Goal: Task Accomplishment & Management: Complete application form

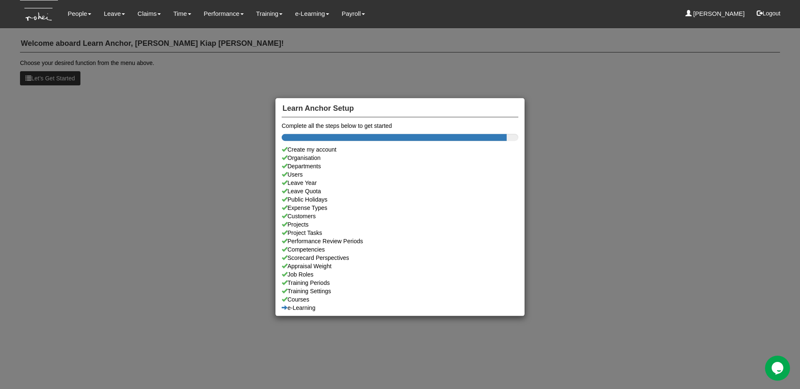
click at [82, 137] on div "Learn Anchor Setup Complete all the steps below to get started Create my accoun…" at bounding box center [400, 194] width 800 height 389
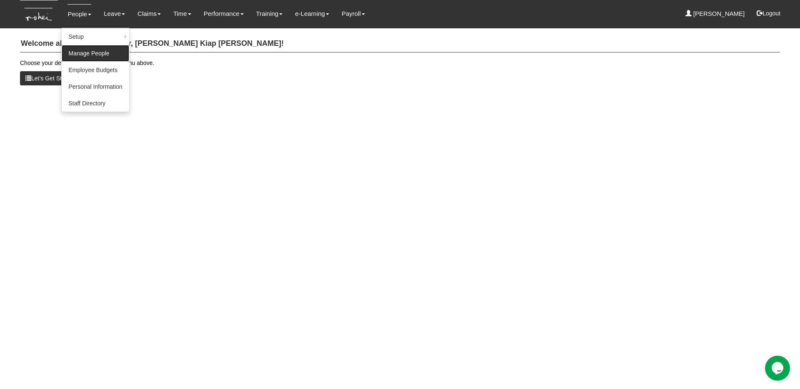
click at [87, 54] on link "Manage People" at bounding box center [95, 53] width 67 height 17
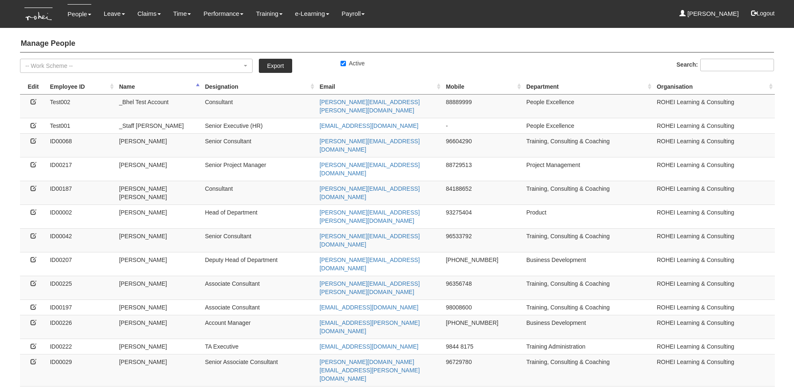
select select "50"
click at [279, 67] on link "Export" at bounding box center [275, 66] width 33 height 14
click at [33, 138] on icon at bounding box center [33, 141] width 6 height 6
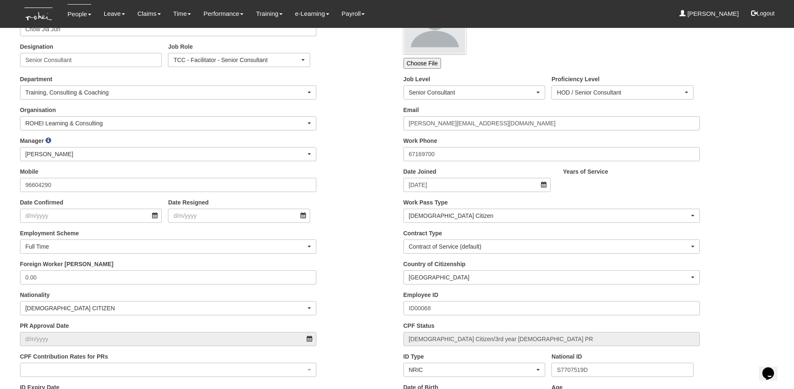
scroll to position [40, 0]
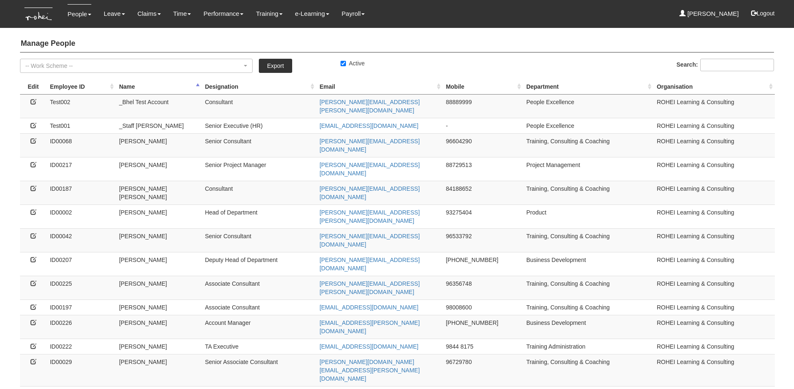
select select "50"
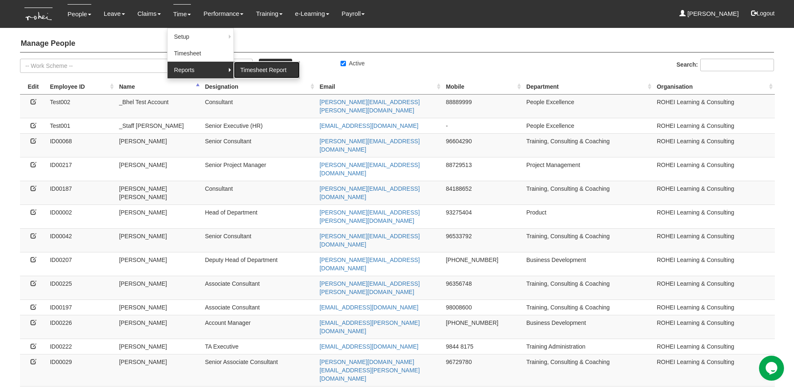
click at [242, 67] on link "Timesheet Report" at bounding box center [267, 70] width 66 height 17
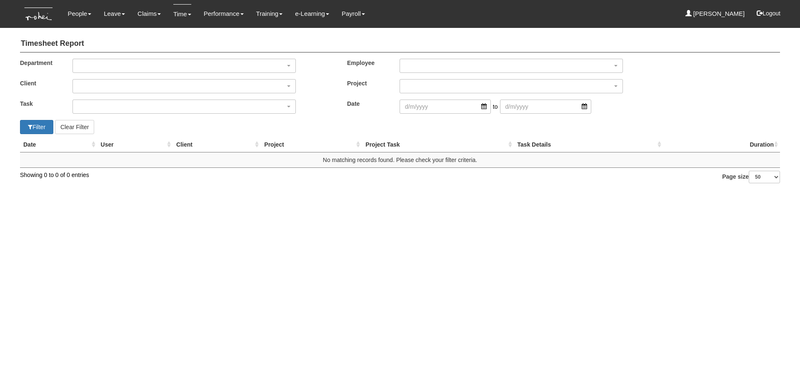
select select "50"
click at [177, 192] on html "Toggle navigation People Setup Users Departments Organisations Modules Manage P…" at bounding box center [400, 96] width 800 height 192
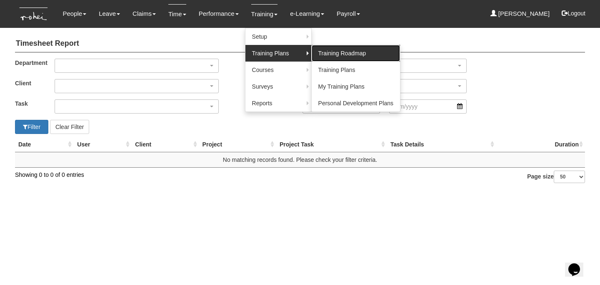
click at [323, 50] on link "Training Roadmap" at bounding box center [356, 53] width 89 height 17
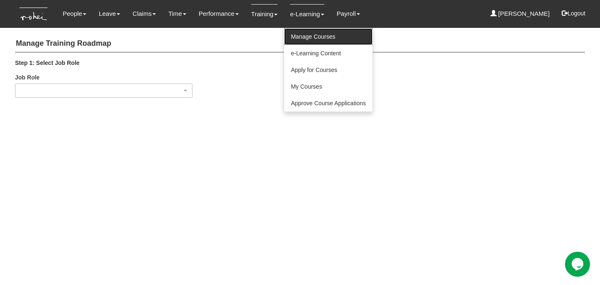
click at [307, 34] on link "Manage Courses" at bounding box center [328, 36] width 88 height 17
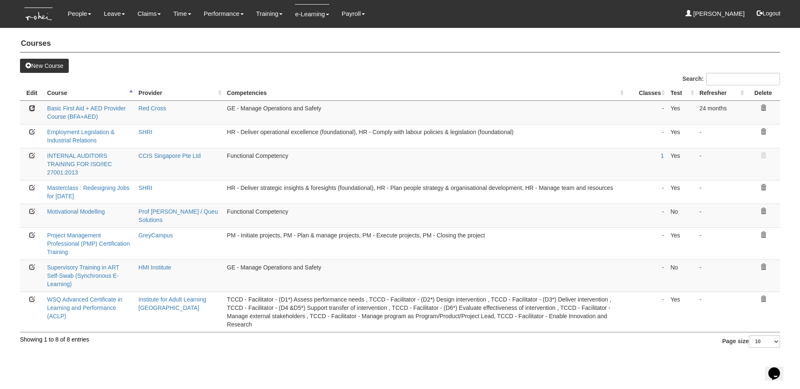
click at [32, 107] on icon at bounding box center [32, 108] width 6 height 6
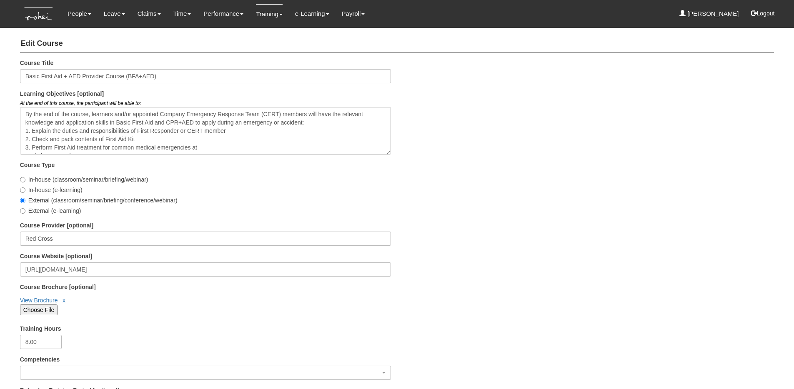
select select
click at [39, 13] on img at bounding box center [39, 14] width 38 height 28
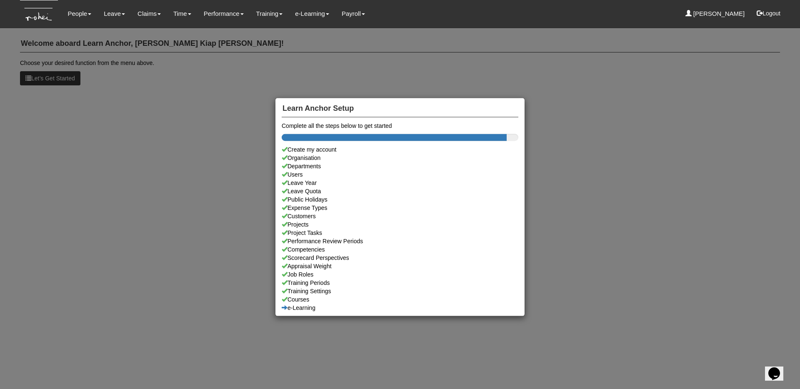
click at [357, 44] on div "Learn Anchor Setup Complete all the steps below to get started Create my accoun…" at bounding box center [400, 194] width 800 height 389
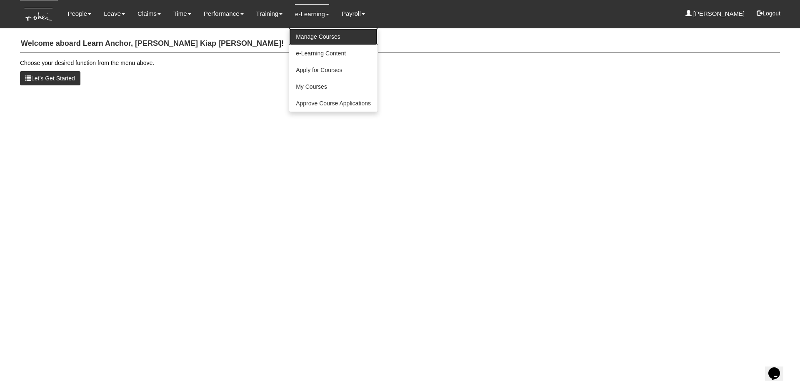
click at [318, 38] on link "Manage Courses" at bounding box center [333, 36] width 88 height 17
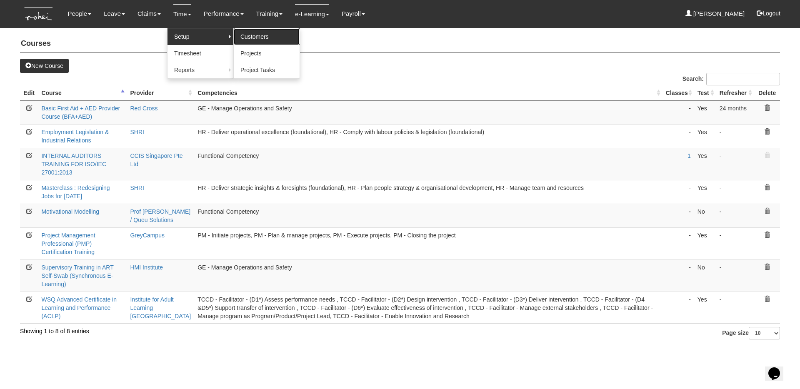
click at [234, 37] on link "Customers" at bounding box center [267, 36] width 66 height 17
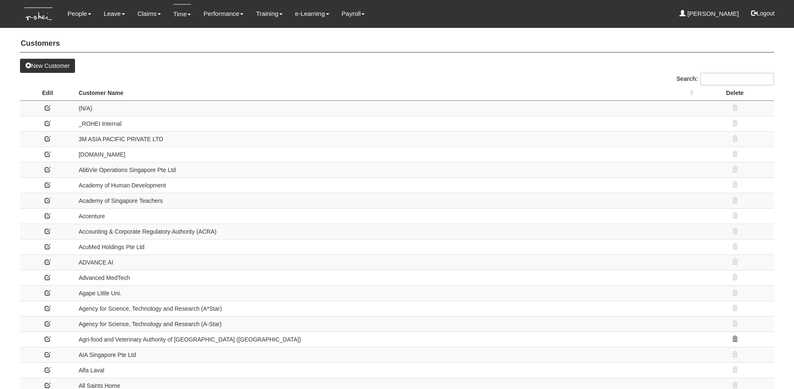
select select "50"
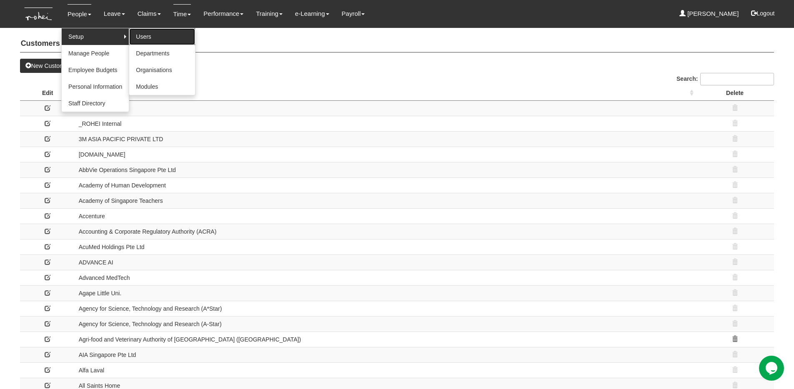
click at [153, 36] on link "Users" at bounding box center [162, 36] width 66 height 17
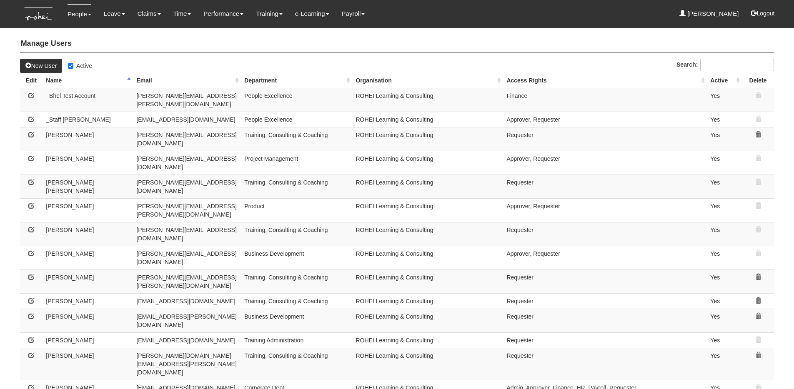
select select "50"
click at [81, 66] on label "Active" at bounding box center [80, 66] width 24 height 8
click at [73, 66] on input "Active" at bounding box center [70, 65] width 5 height 5
checkbox input "false"
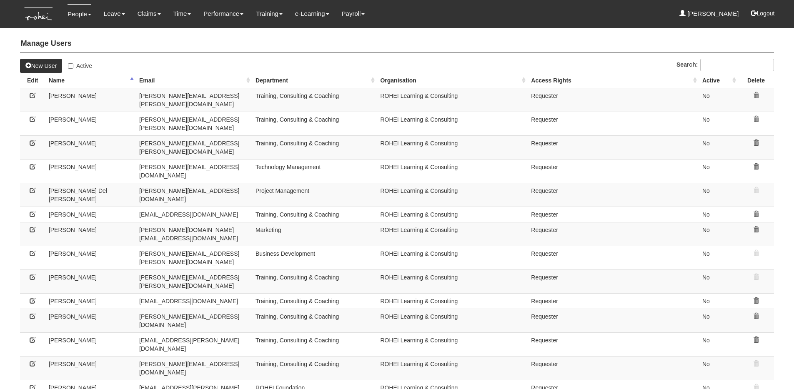
select select "50"
click at [31, 96] on icon at bounding box center [33, 95] width 6 height 6
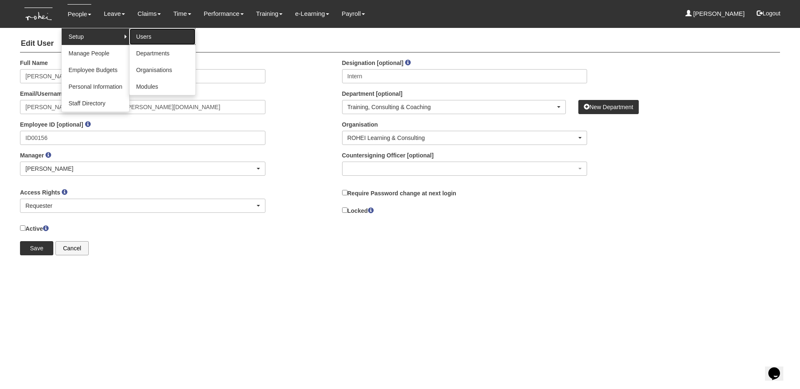
click at [147, 40] on link "Users" at bounding box center [163, 36] width 66 height 17
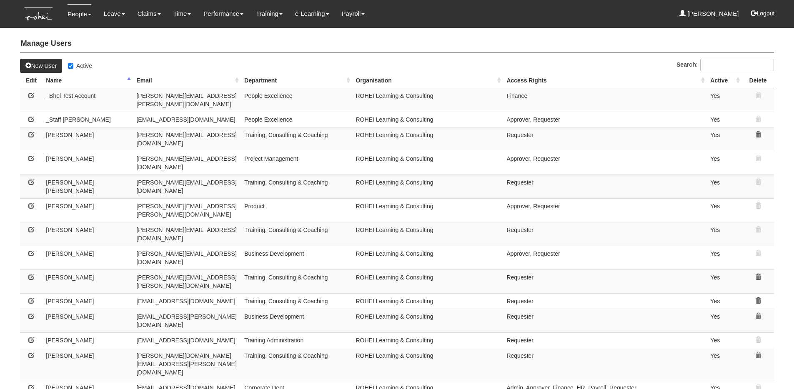
select select "50"
click at [31, 94] on icon at bounding box center [31, 95] width 6 height 6
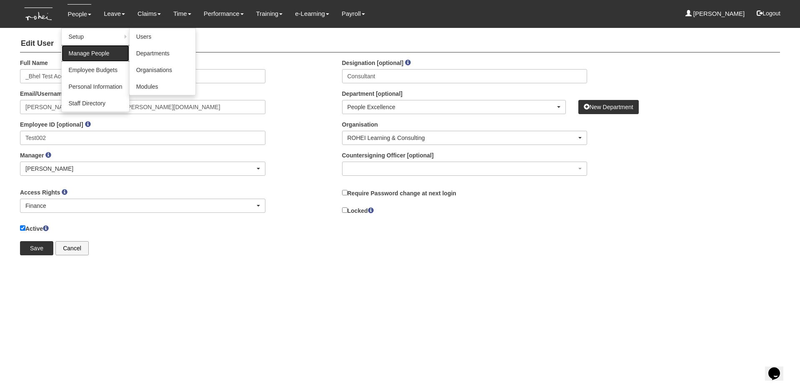
click at [85, 55] on link "Manage People" at bounding box center [95, 53] width 67 height 17
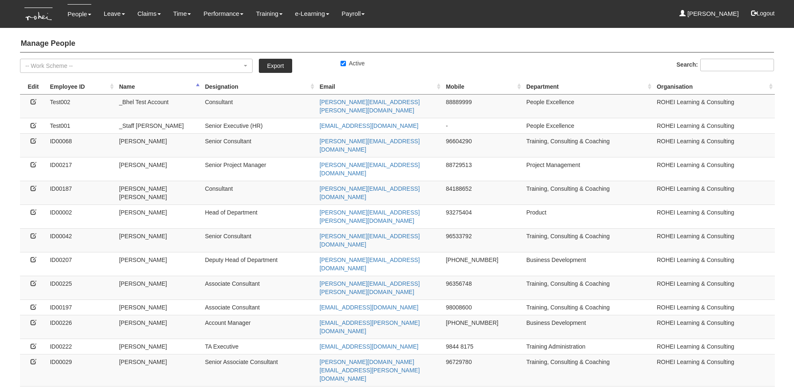
select select "50"
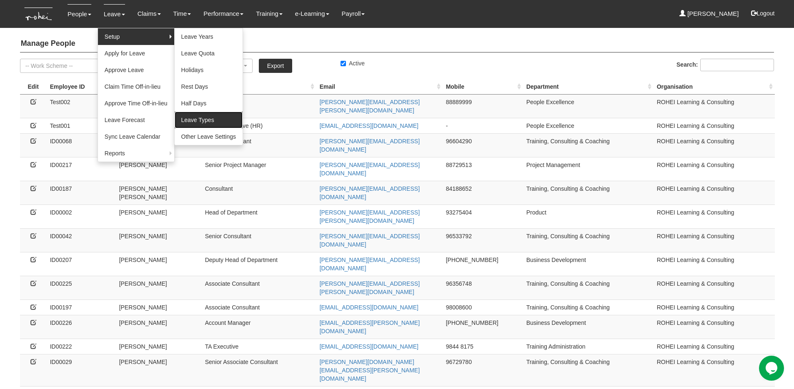
click at [211, 121] on link "Leave Types" at bounding box center [209, 120] width 68 height 17
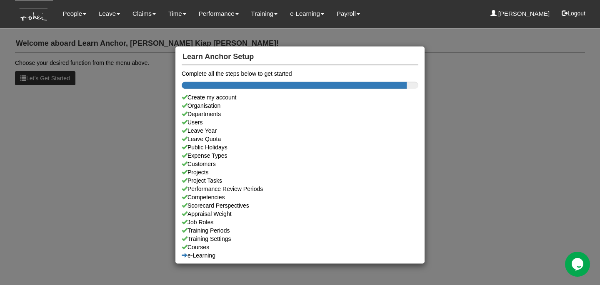
click at [67, 17] on div "Learn Anchor Setup Complete all the steps below to get started Create my accoun…" at bounding box center [300, 142] width 600 height 285
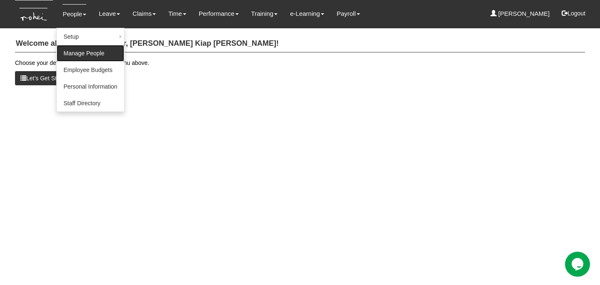
click at [75, 52] on link "Manage People" at bounding box center [90, 53] width 67 height 17
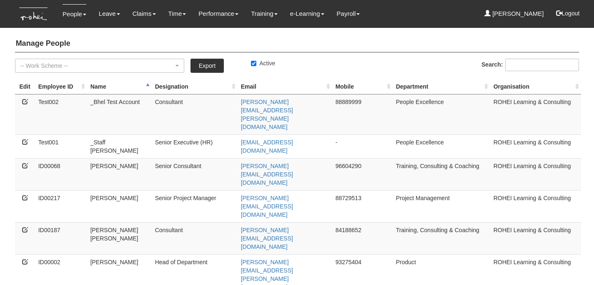
select select "50"
click at [24, 99] on icon at bounding box center [25, 102] width 6 height 6
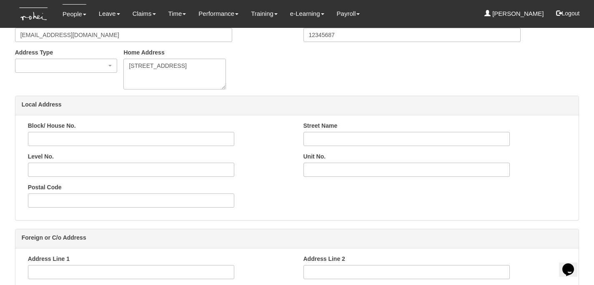
scroll to position [548, 0]
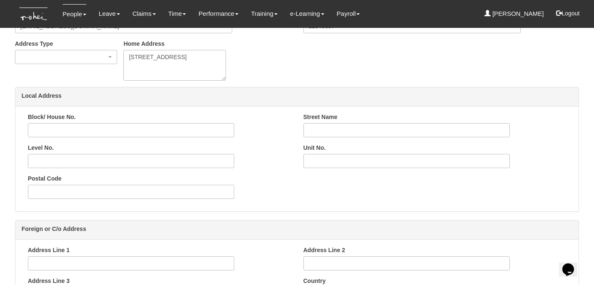
click at [259, 96] on div "Local Address" at bounding box center [296, 96] width 563 height 19
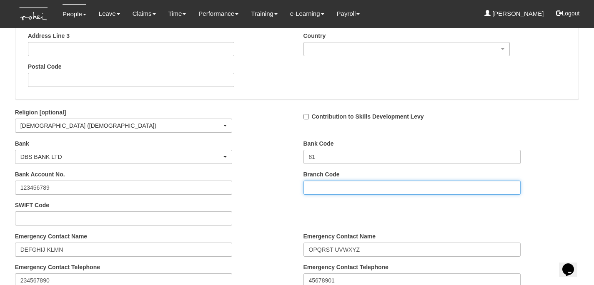
click at [329, 187] on input "Branch Code" at bounding box center [411, 188] width 217 height 14
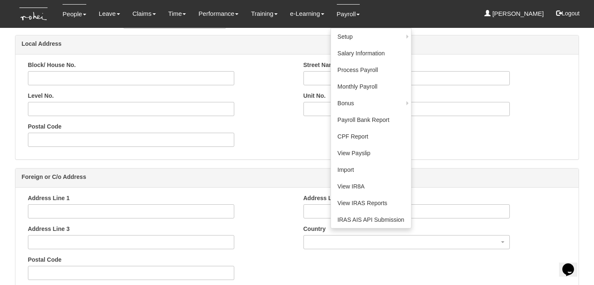
scroll to position [262, 0]
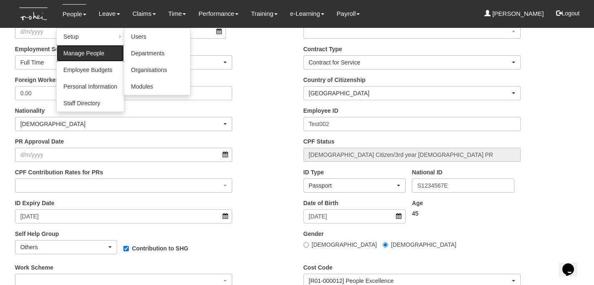
click at [81, 52] on link "Manage People" at bounding box center [90, 53] width 67 height 17
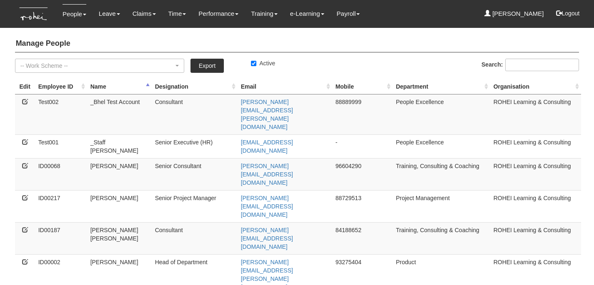
select select "50"
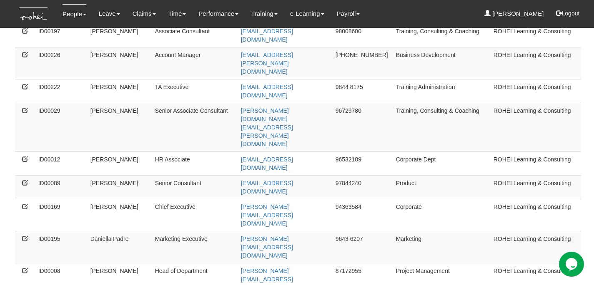
scroll to position [385, 0]
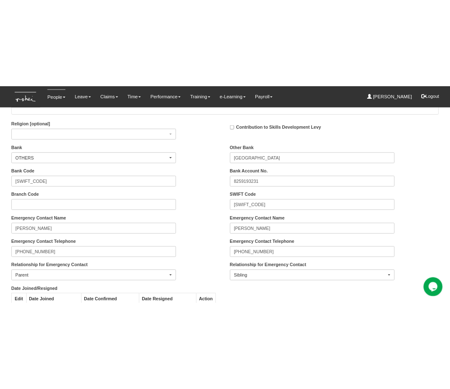
scroll to position [859, 0]
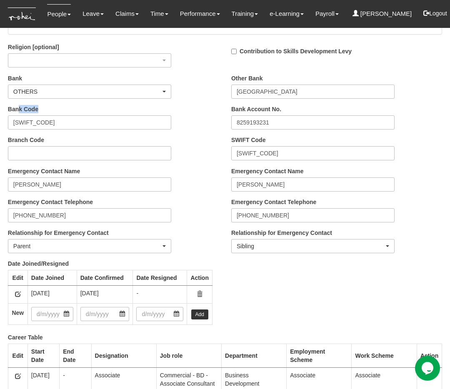
drag, startPoint x: 17, startPoint y: 107, endPoint x: 39, endPoint y: 107, distance: 21.7
click at [39, 107] on div "Bank Code [SWIFT_CODE]" at bounding box center [90, 117] width 176 height 25
drag, startPoint x: 245, startPoint y: 109, endPoint x: 270, endPoint y: 109, distance: 24.6
click at [270, 109] on label "Bank Account No." at bounding box center [256, 109] width 50 height 8
drag, startPoint x: 35, startPoint y: 142, endPoint x: 48, endPoint y: 142, distance: 12.5
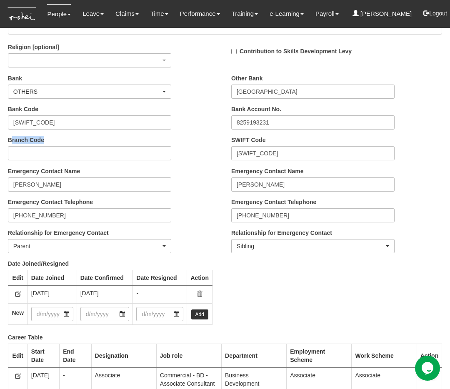
click at [48, 142] on div "Branch Code" at bounding box center [90, 148] width 176 height 25
click at [35, 110] on label "Bank Code" at bounding box center [23, 109] width 30 height 8
click at [35, 115] on input "BOPIPHMM" at bounding box center [89, 122] width 163 height 14
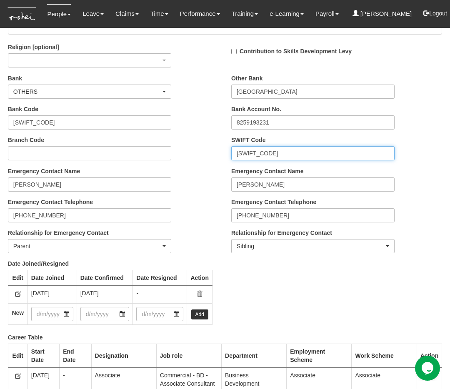
click at [271, 156] on input "BOPIPHMM" at bounding box center [312, 153] width 163 height 14
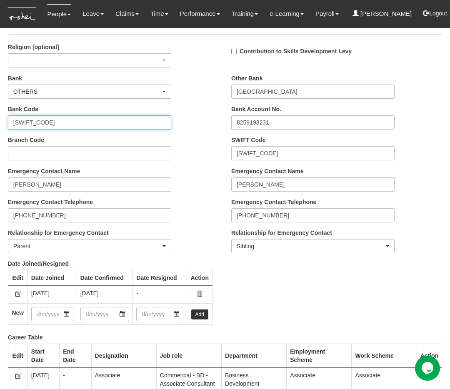
click at [61, 122] on input "BOPIPHMM" at bounding box center [89, 122] width 163 height 14
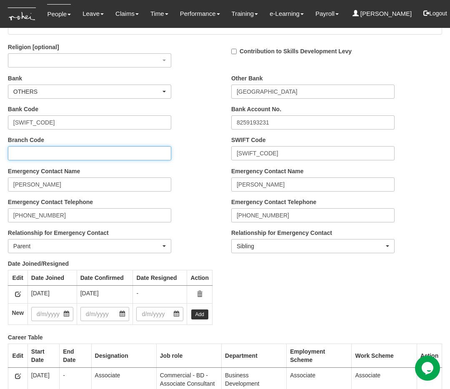
click at [43, 153] on input "Branch Code" at bounding box center [89, 153] width 163 height 14
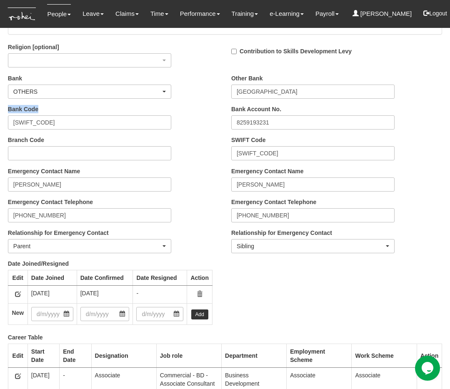
drag, startPoint x: 7, startPoint y: 106, endPoint x: 47, endPoint y: 108, distance: 40.1
click at [47, 108] on div "Bank Code BOPIPHMM" at bounding box center [90, 117] width 176 height 25
click at [8, 142] on label "Branch Code" at bounding box center [26, 140] width 36 height 8
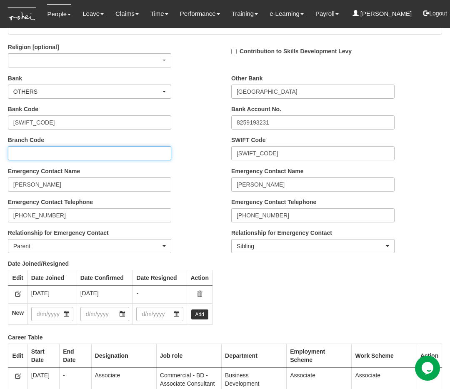
click at [8, 146] on input "Branch Code" at bounding box center [89, 153] width 163 height 14
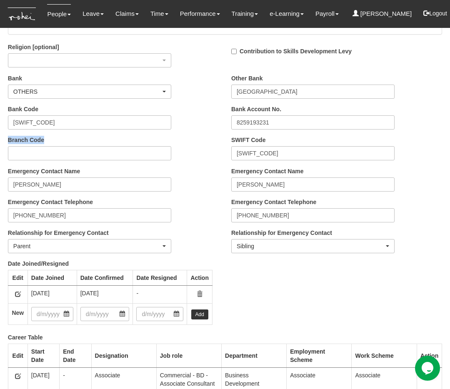
drag, startPoint x: 7, startPoint y: 140, endPoint x: 57, endPoint y: 143, distance: 50.1
click at [57, 143] on div "Branch Code" at bounding box center [90, 148] width 176 height 25
drag, startPoint x: 274, startPoint y: 139, endPoint x: 6, endPoint y: 139, distance: 267.9
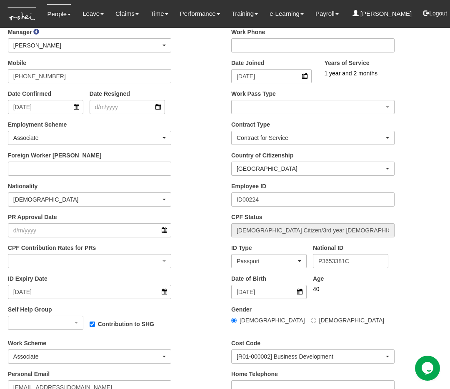
scroll to position [0, 0]
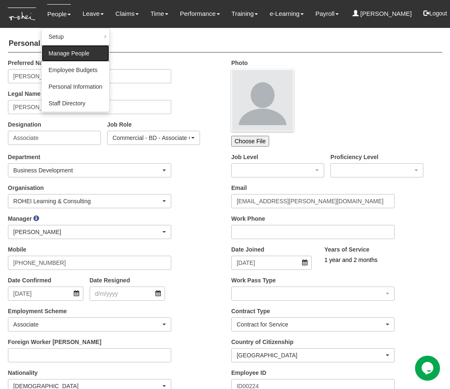
click at [87, 48] on link "Manage People" at bounding box center [75, 53] width 67 height 17
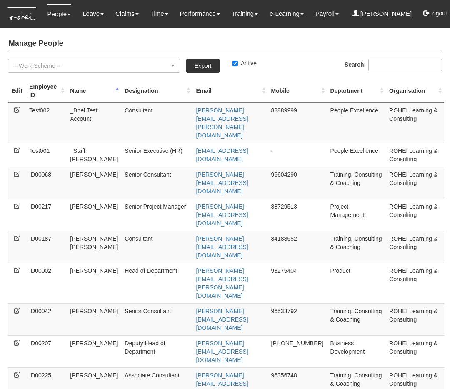
select select "50"
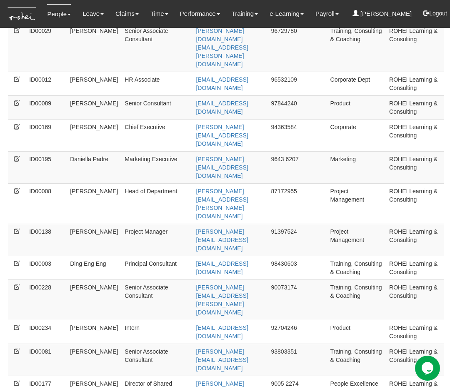
scroll to position [519, 0]
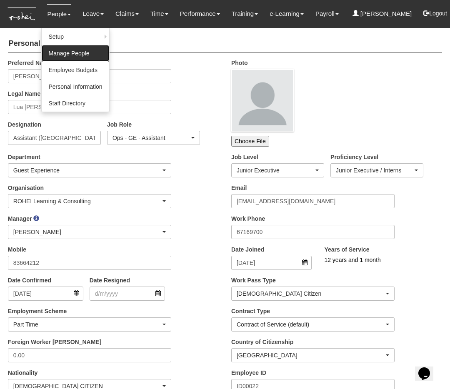
click at [66, 48] on link "Manage People" at bounding box center [75, 53] width 67 height 17
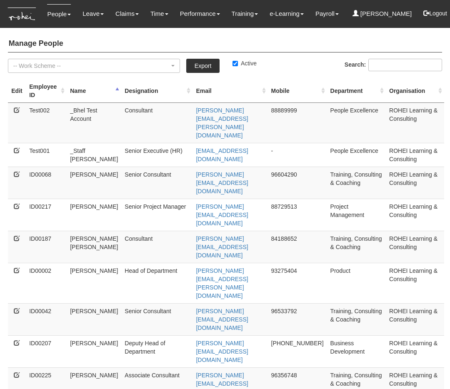
select select "50"
click at [14, 107] on icon at bounding box center [17, 110] width 6 height 6
select select "50"
click at [19, 147] on icon at bounding box center [17, 150] width 6 height 6
select select "50"
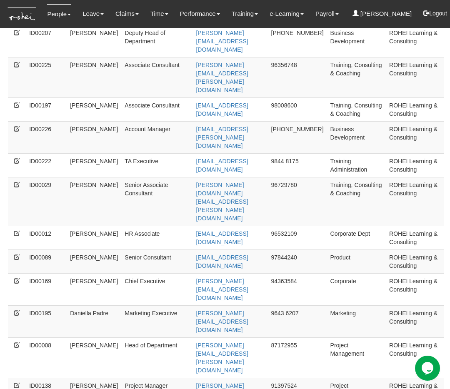
scroll to position [320, 0]
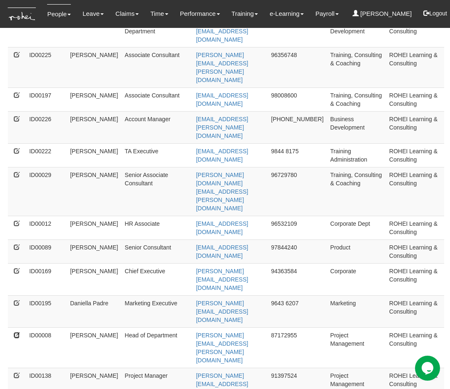
click at [15, 332] on icon at bounding box center [17, 335] width 6 height 6
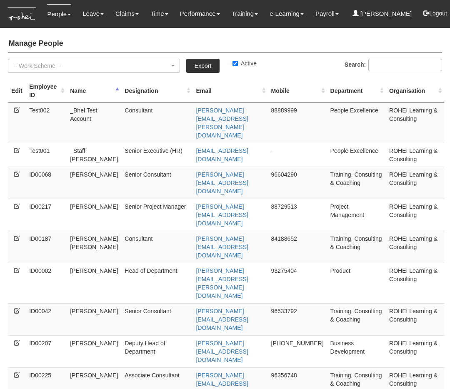
select select "50"
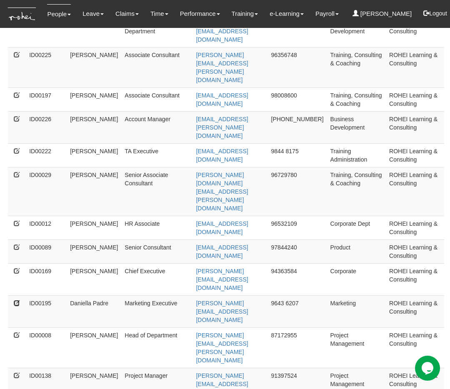
click at [17, 300] on icon at bounding box center [17, 303] width 6 height 6
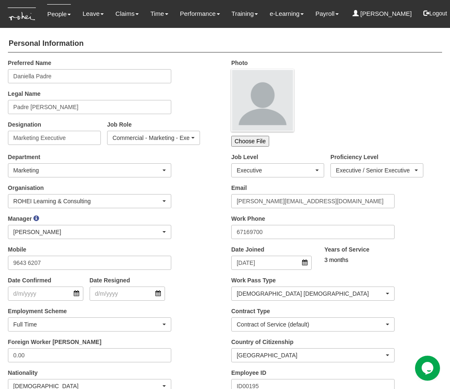
click at [200, 222] on div "Manager _Staff [PERSON_NAME] [PERSON_NAME] [PERSON_NAME] [PERSON_NAME] [PERSON_…" at bounding box center [113, 230] width 223 height 31
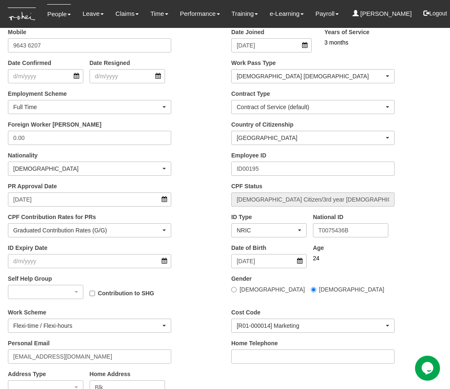
scroll to position [219, 0]
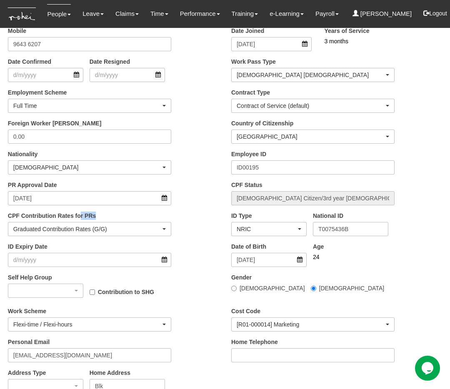
drag, startPoint x: 104, startPoint y: 215, endPoint x: 84, endPoint y: 215, distance: 20.4
click at [84, 215] on div "CPF Contribution Rates for PRs Graduated Contribution Rates (G/G) Full Employer…" at bounding box center [90, 224] width 176 height 25
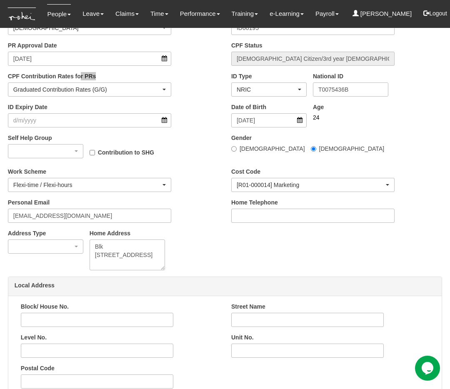
scroll to position [357, 0]
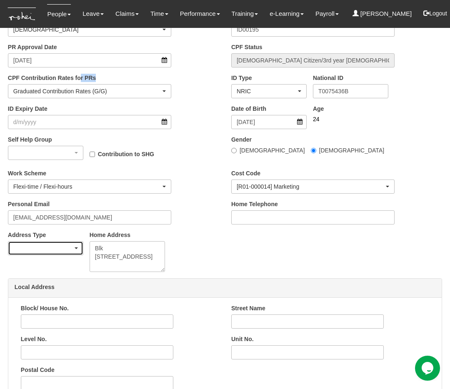
click at [72, 249] on div "button" at bounding box center [45, 248] width 75 height 13
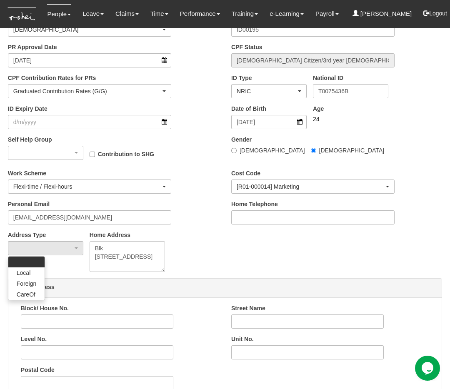
click at [207, 252] on div "Address Type Local Foreign CareOf Local Foreign CareOf Home Address Blk 134 Edg…" at bounding box center [113, 254] width 223 height 47
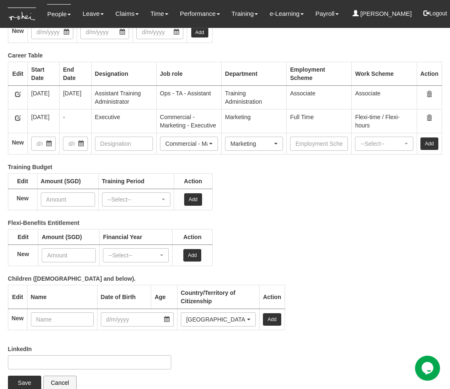
scroll to position [1156, 0]
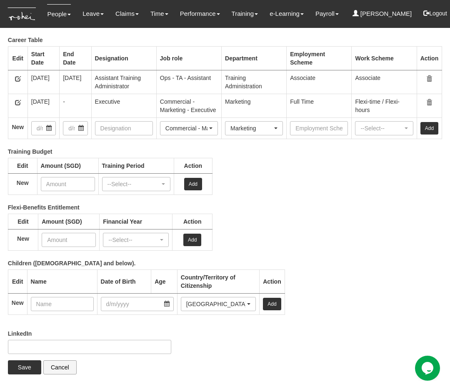
click at [259, 220] on div "Flexi-Benefits Entitlement Edit Amount (SGD) Financial Year Action New --Select…" at bounding box center [218, 231] width 447 height 56
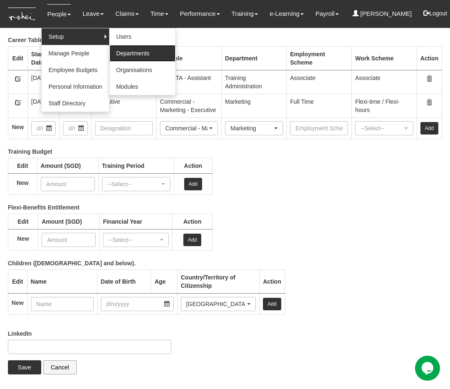
click at [126, 54] on link "Departments" at bounding box center [143, 53] width 66 height 17
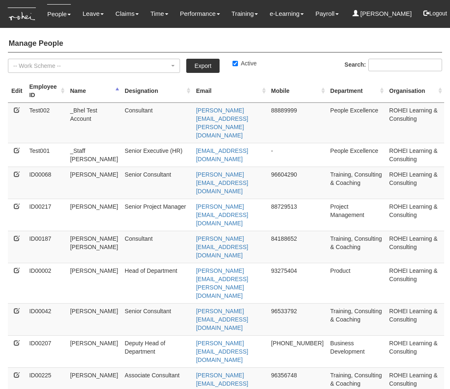
select select "50"
click at [235, 64] on input "Active" at bounding box center [234, 63] width 5 height 5
checkbox input "false"
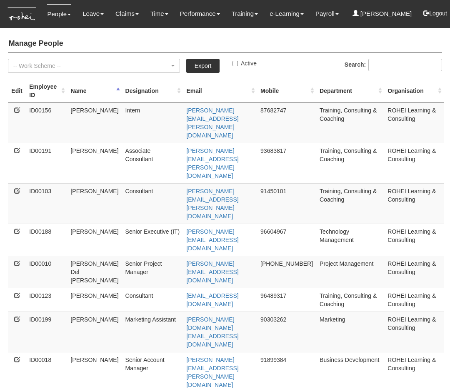
select select "50"
click at [202, 67] on link "Export" at bounding box center [202, 66] width 33 height 14
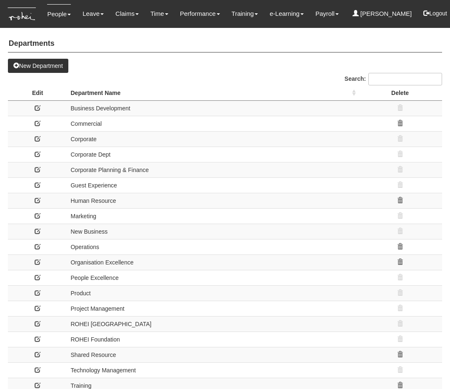
select select "50"
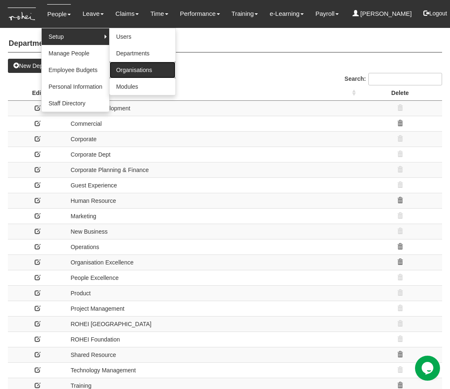
click at [127, 68] on link "Organisations" at bounding box center [143, 70] width 66 height 17
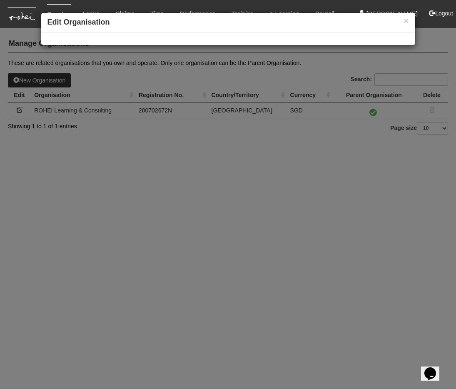
click at [125, 132] on div "× Edit Organisation" at bounding box center [228, 194] width 456 height 389
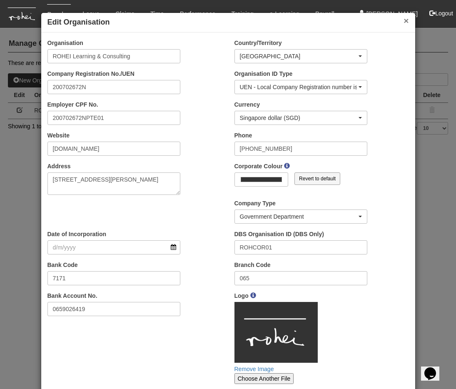
click at [404, 22] on button "×" at bounding box center [406, 20] width 5 height 9
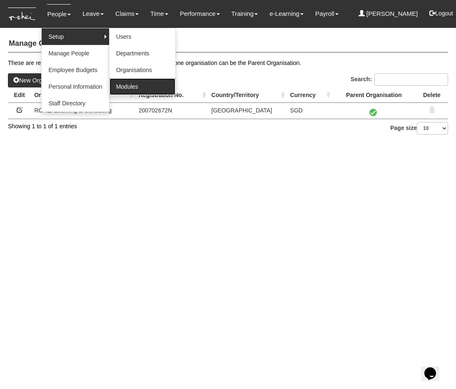
click at [128, 94] on link "Modules" at bounding box center [143, 86] width 66 height 17
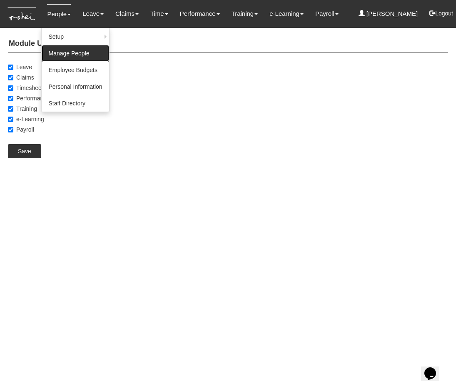
click at [60, 54] on link "Manage People" at bounding box center [75, 53] width 67 height 17
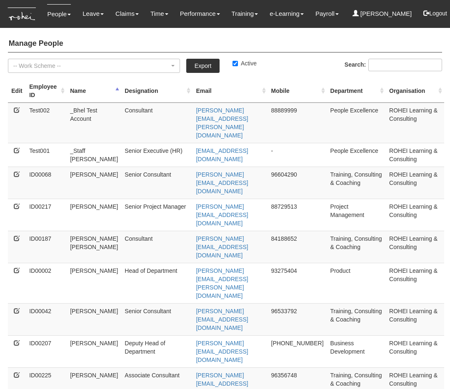
select select "50"
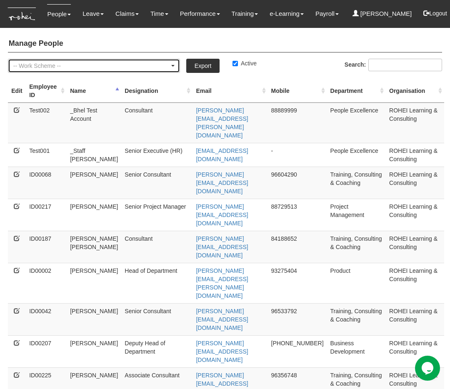
click at [154, 65] on div "-- Work Scheme --" at bounding box center [91, 66] width 156 height 8
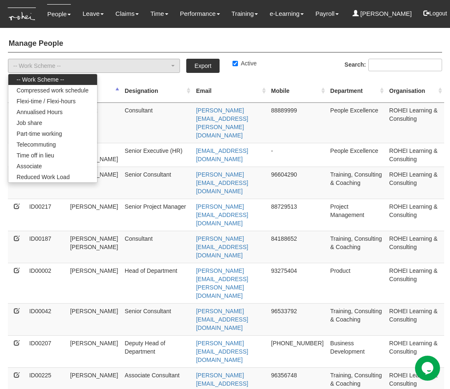
click at [170, 47] on h4 "Manage People" at bounding box center [225, 43] width 434 height 17
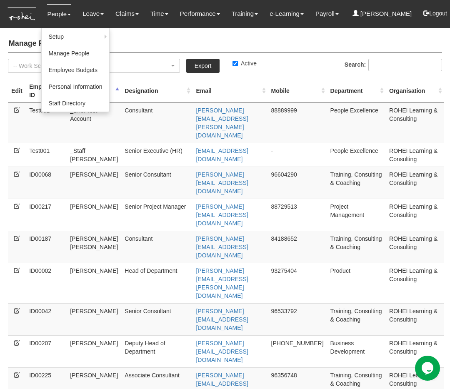
click at [56, 13] on link "People" at bounding box center [59, 14] width 24 height 20
click at [63, 71] on link "Employee Budgets" at bounding box center [75, 70] width 67 height 17
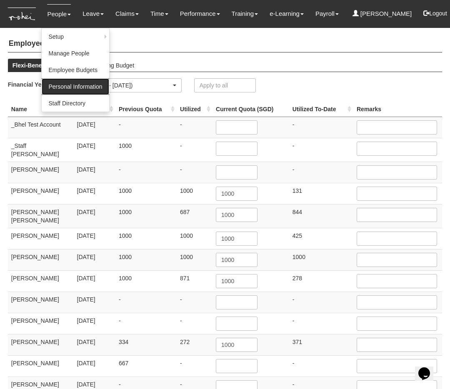
click at [60, 91] on link "Personal Information" at bounding box center [75, 86] width 67 height 17
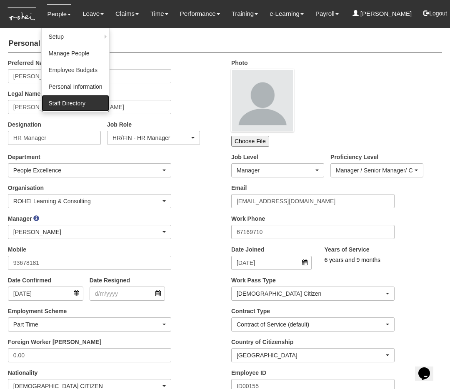
click at [67, 107] on link "Staff Directory" at bounding box center [75, 103] width 67 height 17
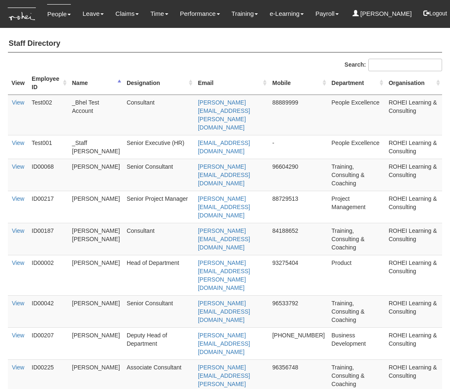
select select "50"
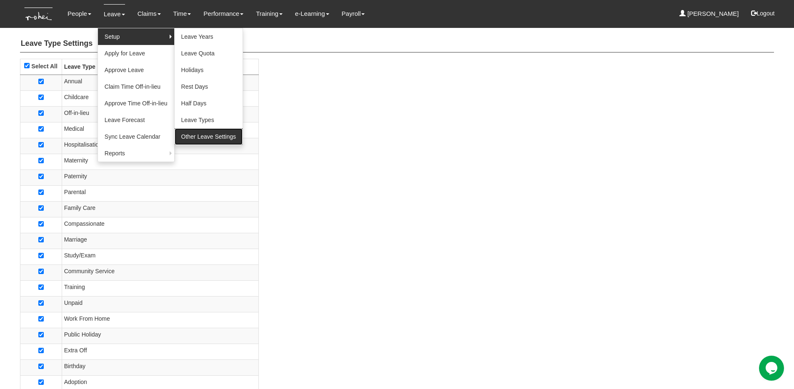
click at [209, 136] on link "Other Leave Settings" at bounding box center [209, 136] width 68 height 17
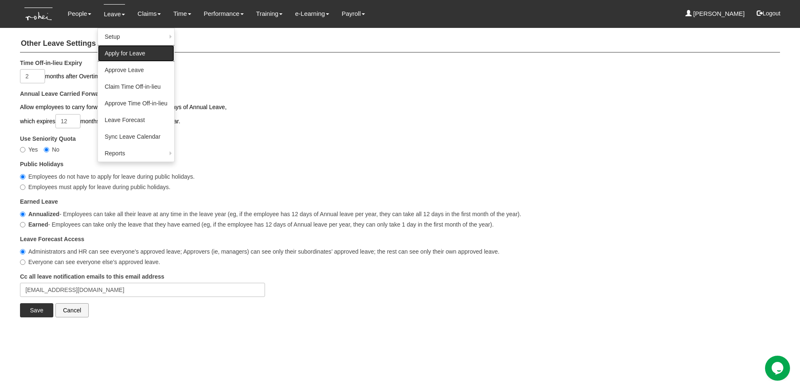
click at [144, 50] on link "Apply for Leave" at bounding box center [136, 53] width 76 height 17
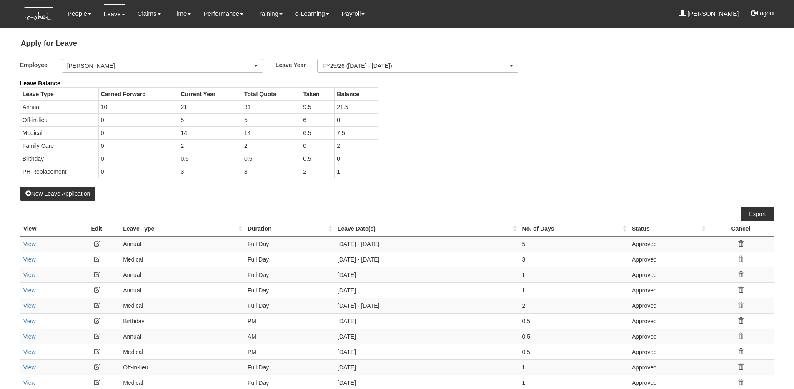
select select "50"
click at [52, 195] on button "New Leave Application" at bounding box center [58, 194] width 76 height 14
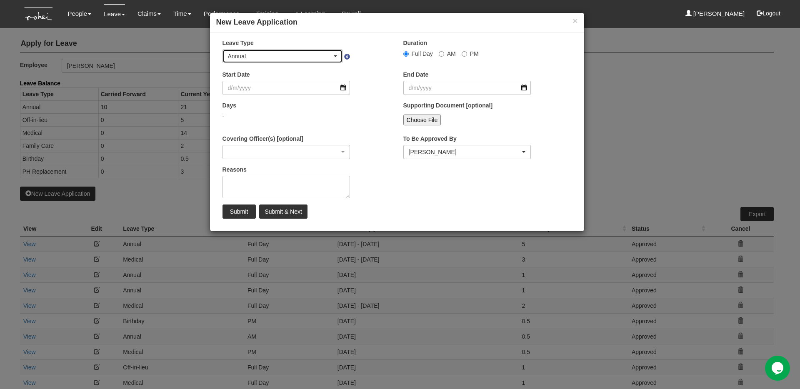
click at [319, 57] on div "Annual" at bounding box center [280, 56] width 105 height 8
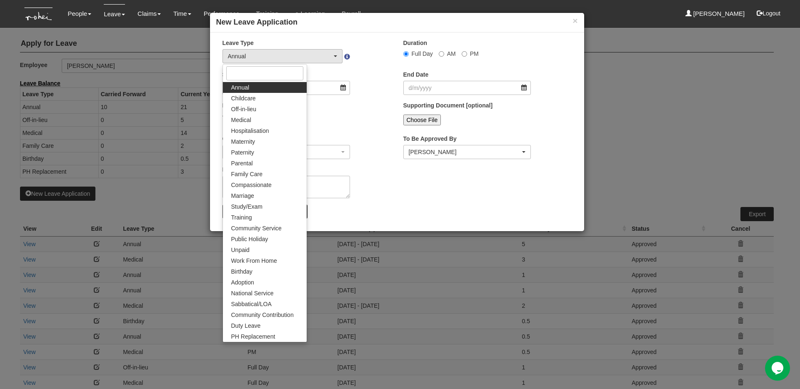
click at [367, 90] on div "Start Date" at bounding box center [306, 85] width 181 height 31
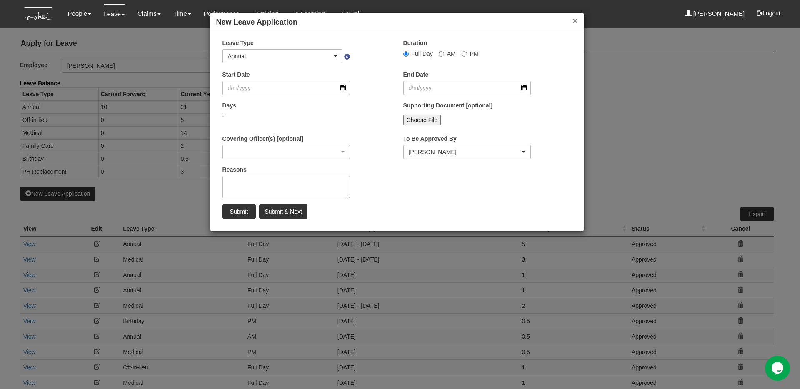
click at [575, 20] on button "×" at bounding box center [574, 20] width 5 height 9
